Goal: Check status: Verify the current state of an ongoing process or item

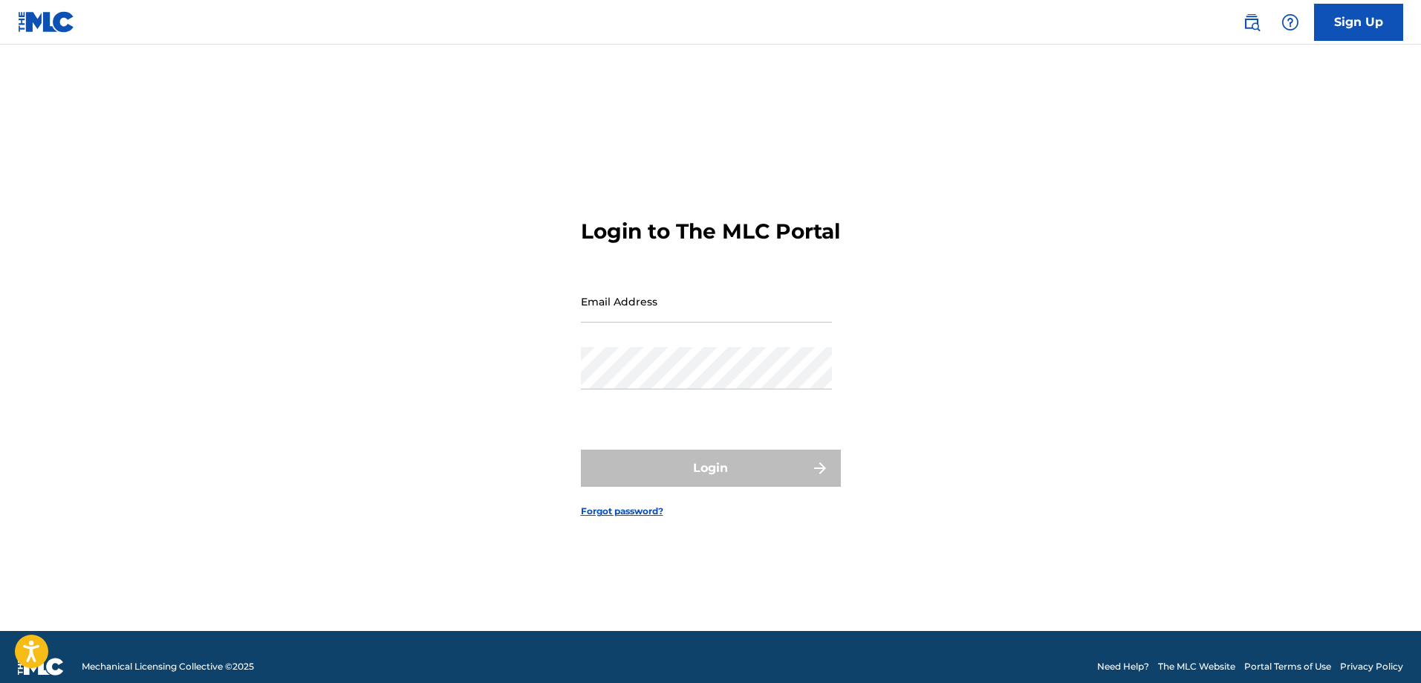
click at [654, 322] on input "Email Address" at bounding box center [706, 301] width 251 height 42
type input "[EMAIL_ADDRESS][DOMAIN_NAME]"
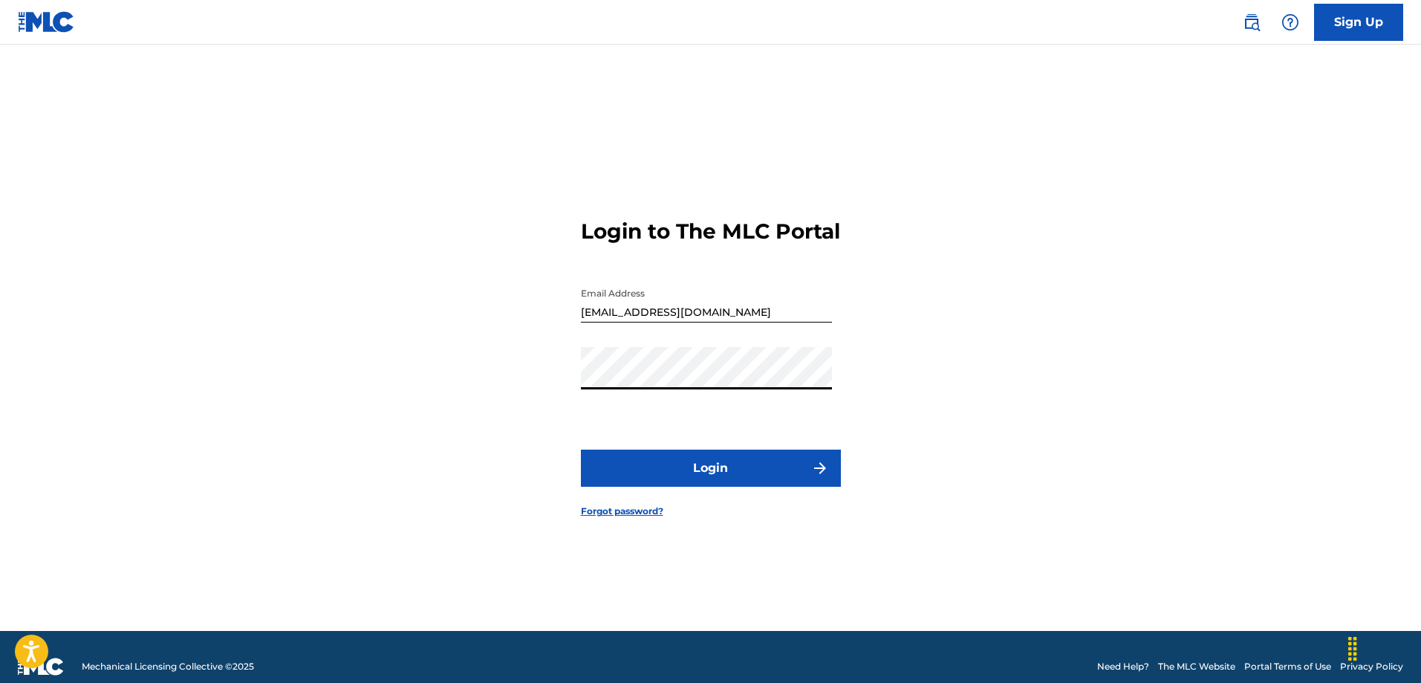
click at [705, 485] on button "Login" at bounding box center [711, 467] width 260 height 37
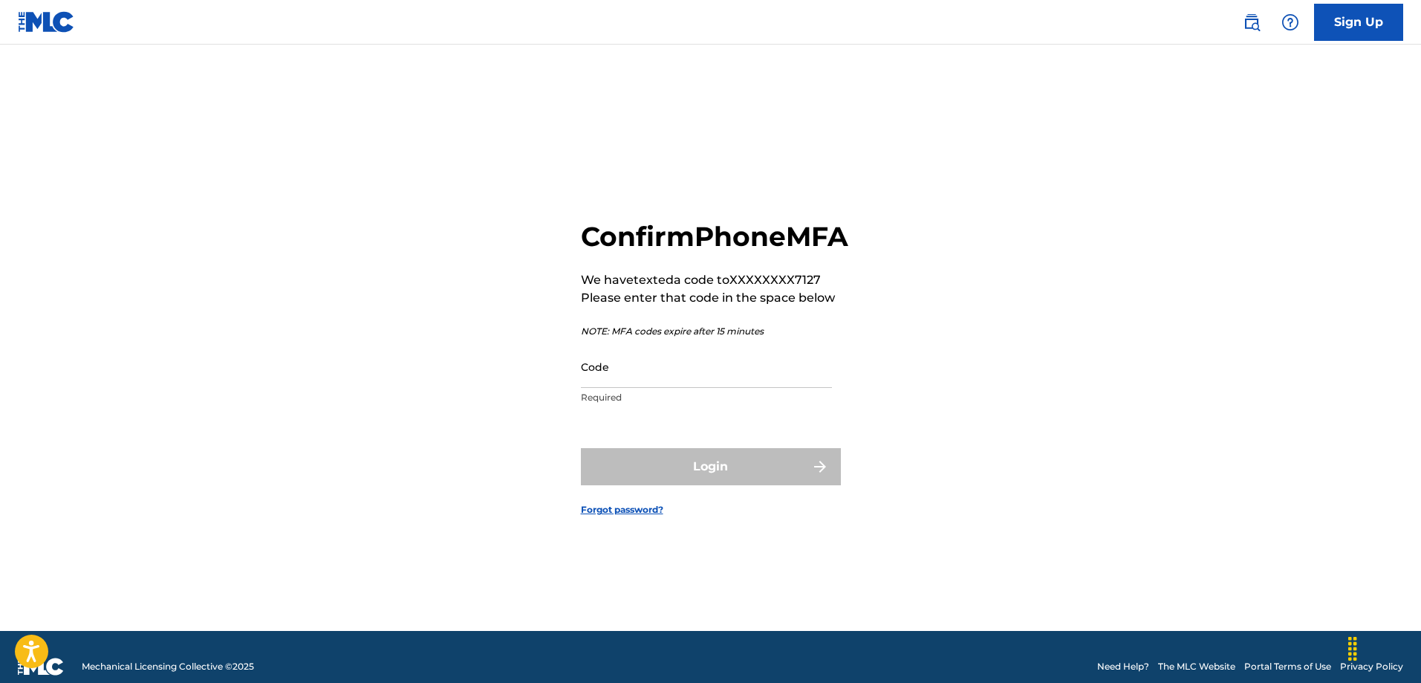
click at [683, 388] on input "Code" at bounding box center [706, 366] width 251 height 42
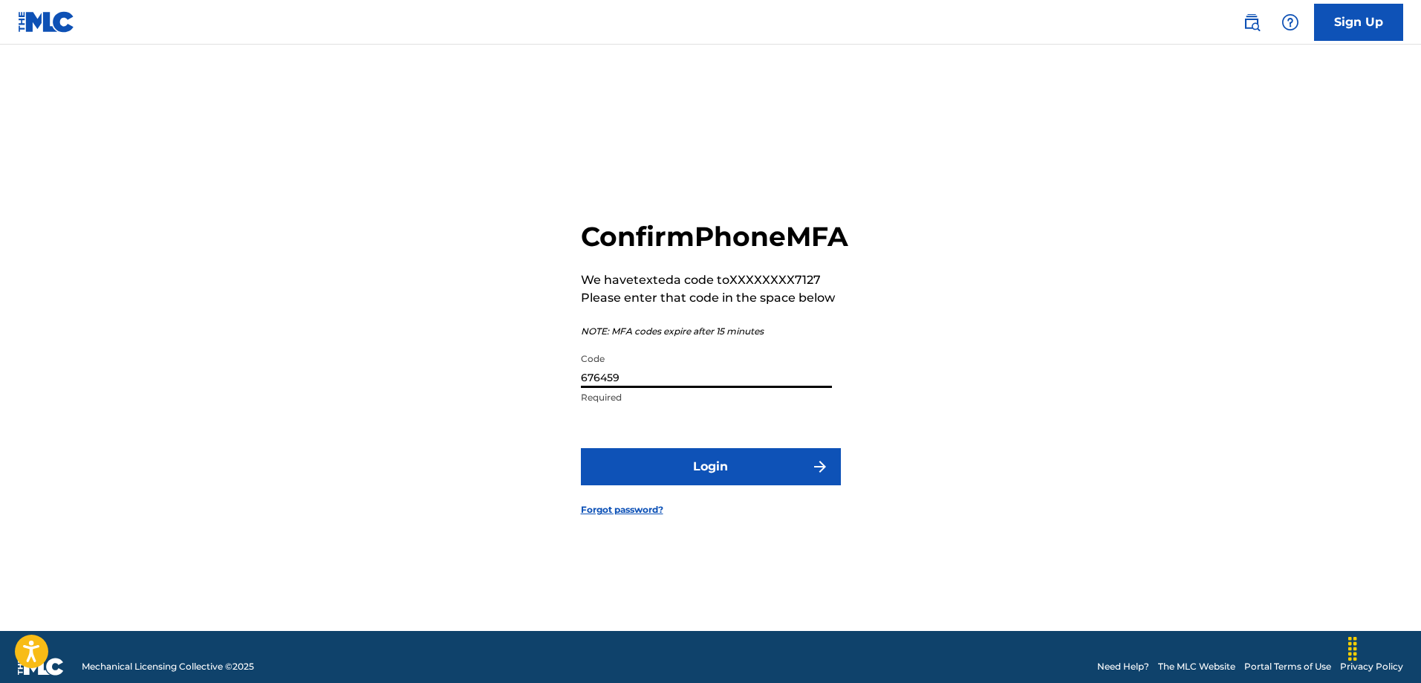
type input "676459"
click at [680, 485] on button "Login" at bounding box center [711, 466] width 260 height 37
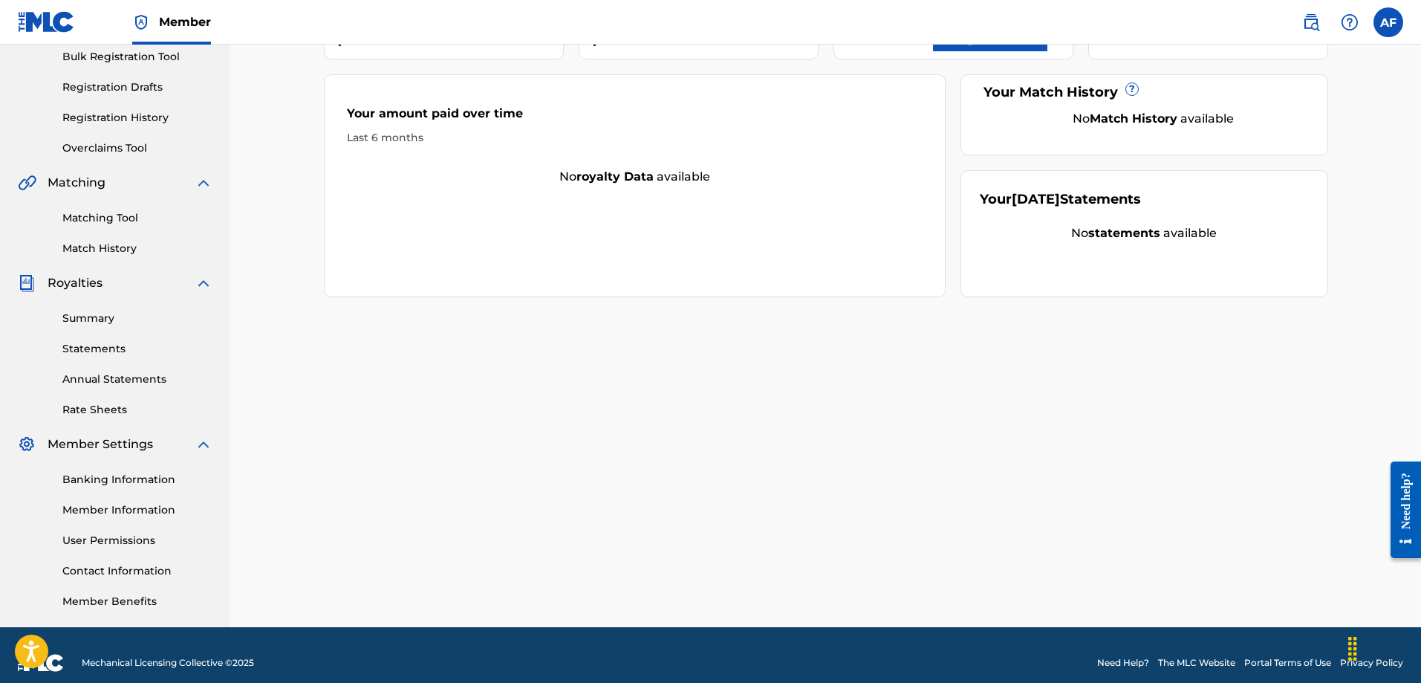
scroll to position [74, 0]
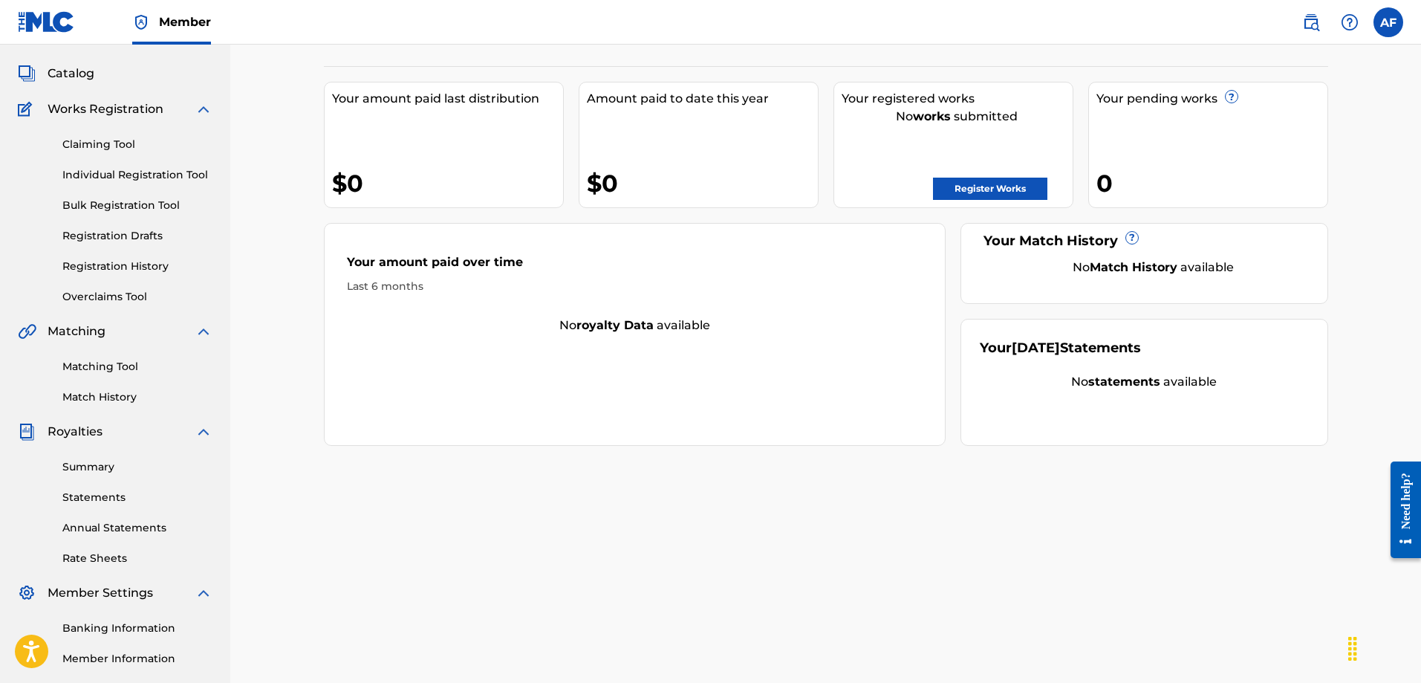
click at [131, 271] on link "Registration History" at bounding box center [137, 266] width 150 height 16
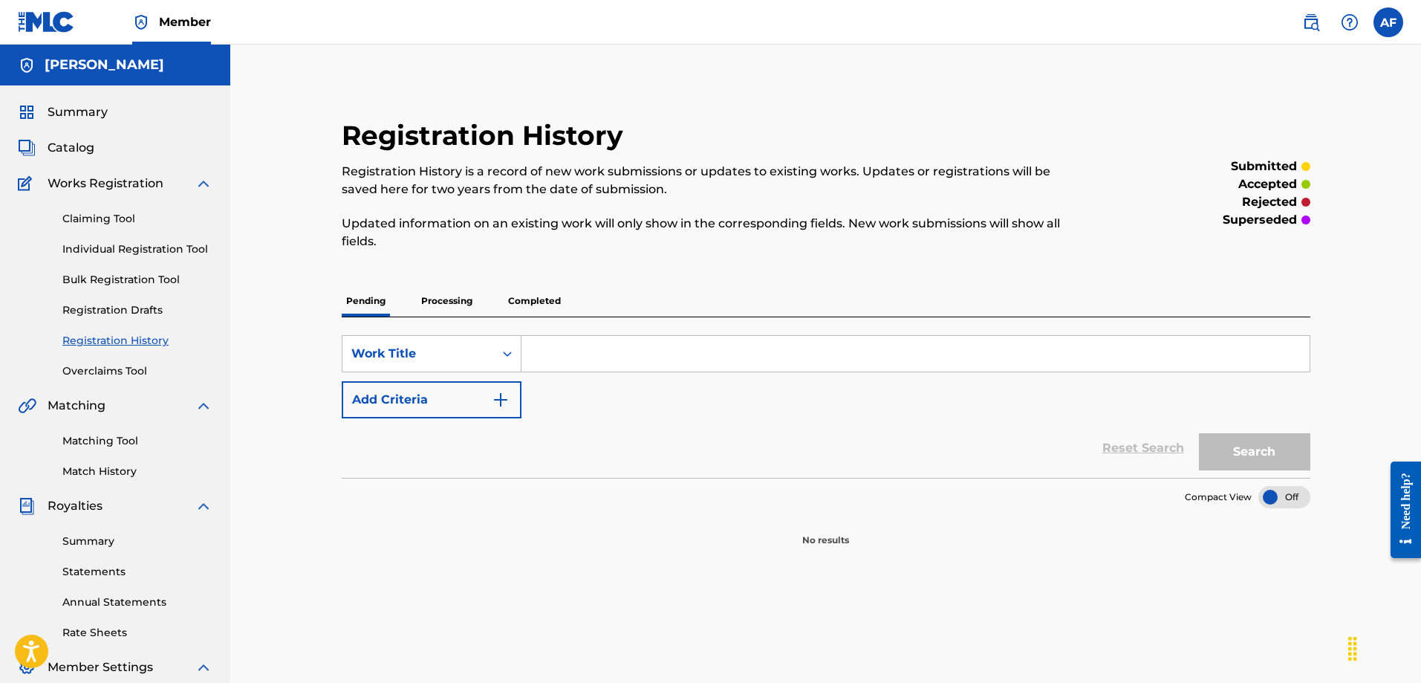
click at [435, 305] on p "Processing" at bounding box center [447, 300] width 60 height 31
